Goal: Leave review/rating: Share an evaluation or opinion about a product, service, or content

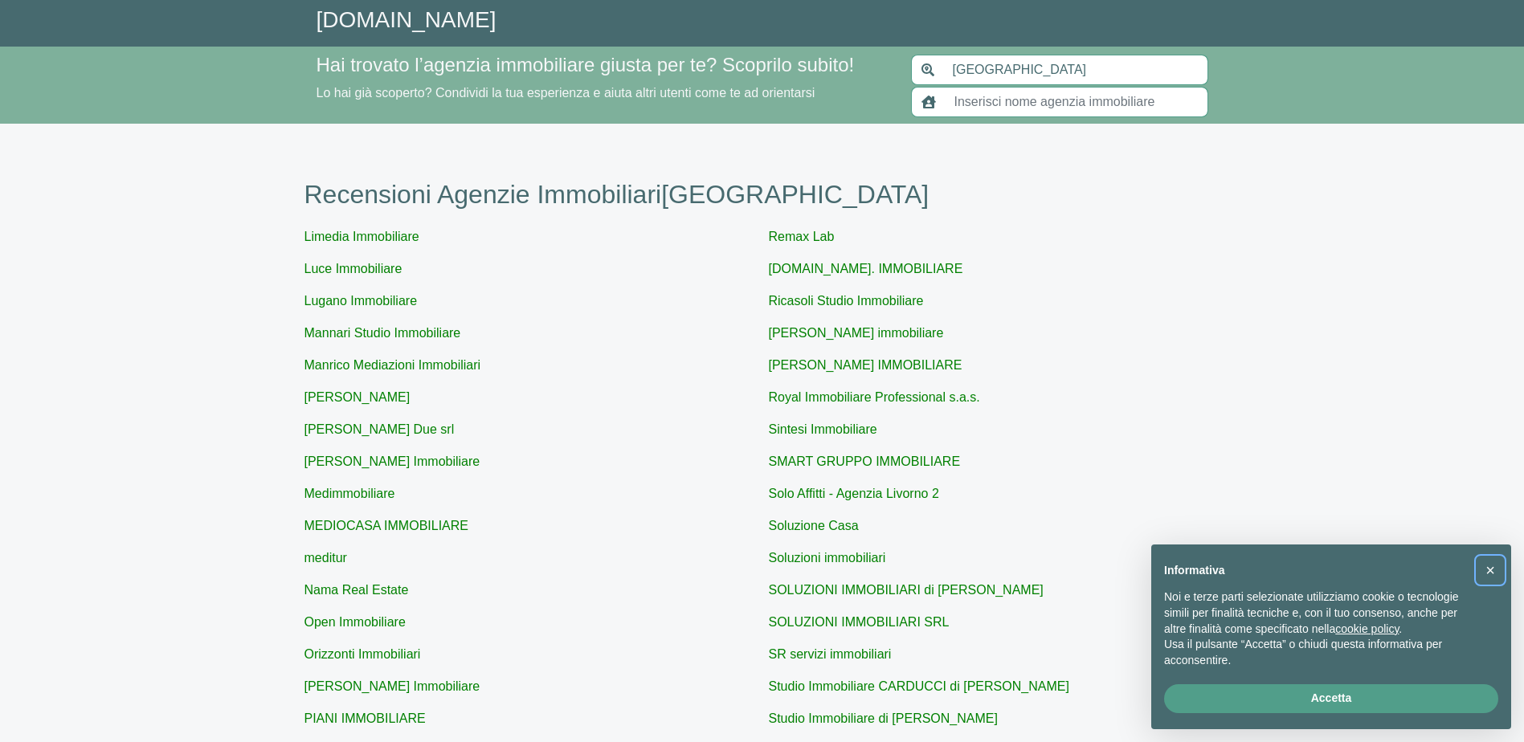
click at [1496, 572] on button "×" at bounding box center [1490, 571] width 26 height 26
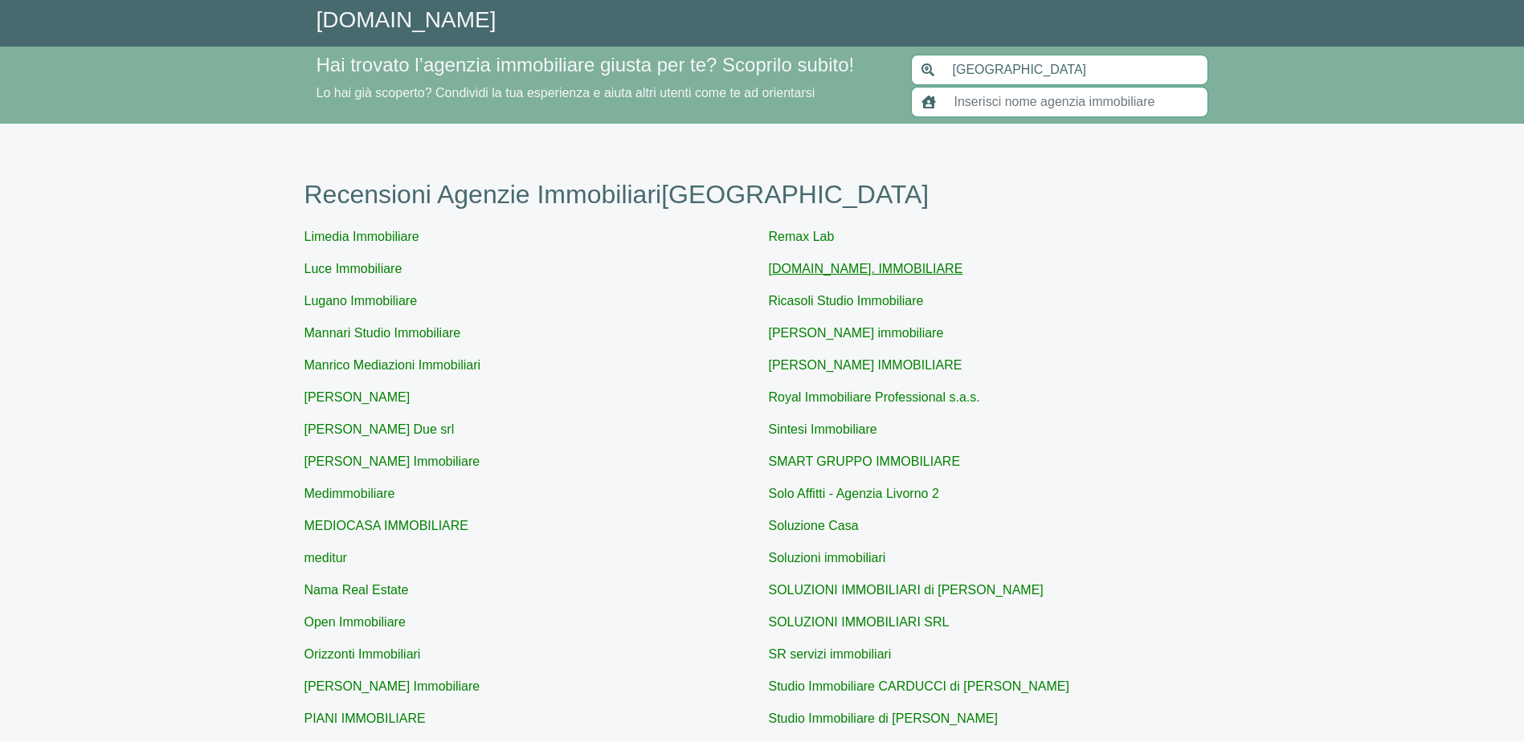
click at [834, 276] on link "[DOMAIN_NAME]. IMMOBILIARE" at bounding box center [866, 269] width 194 height 14
type input "[DOMAIN_NAME]. IMMOBILIARE"
